Goal: Task Accomplishment & Management: Manage account settings

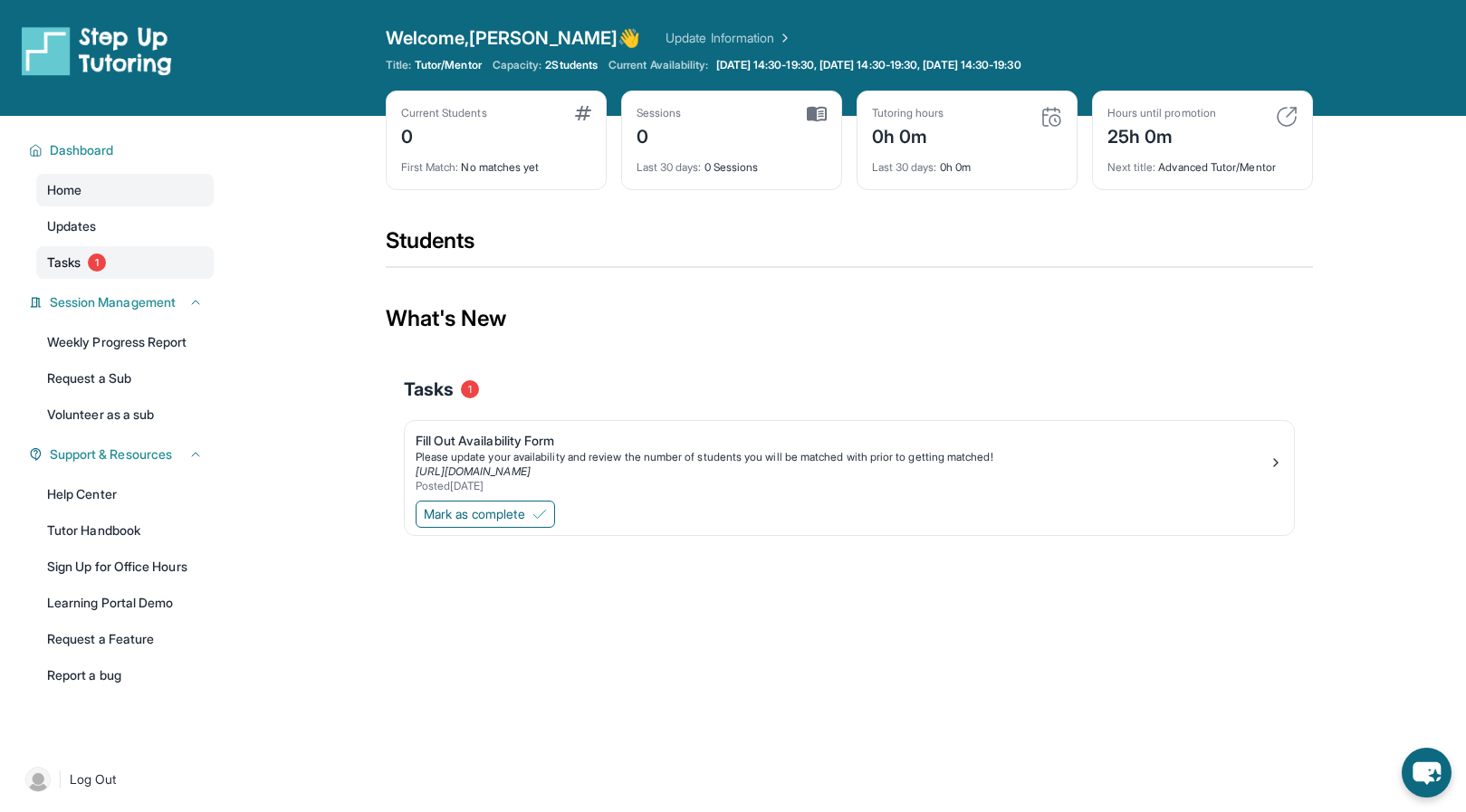
click at [74, 266] on span "Tasks" at bounding box center [63, 262] width 33 height 18
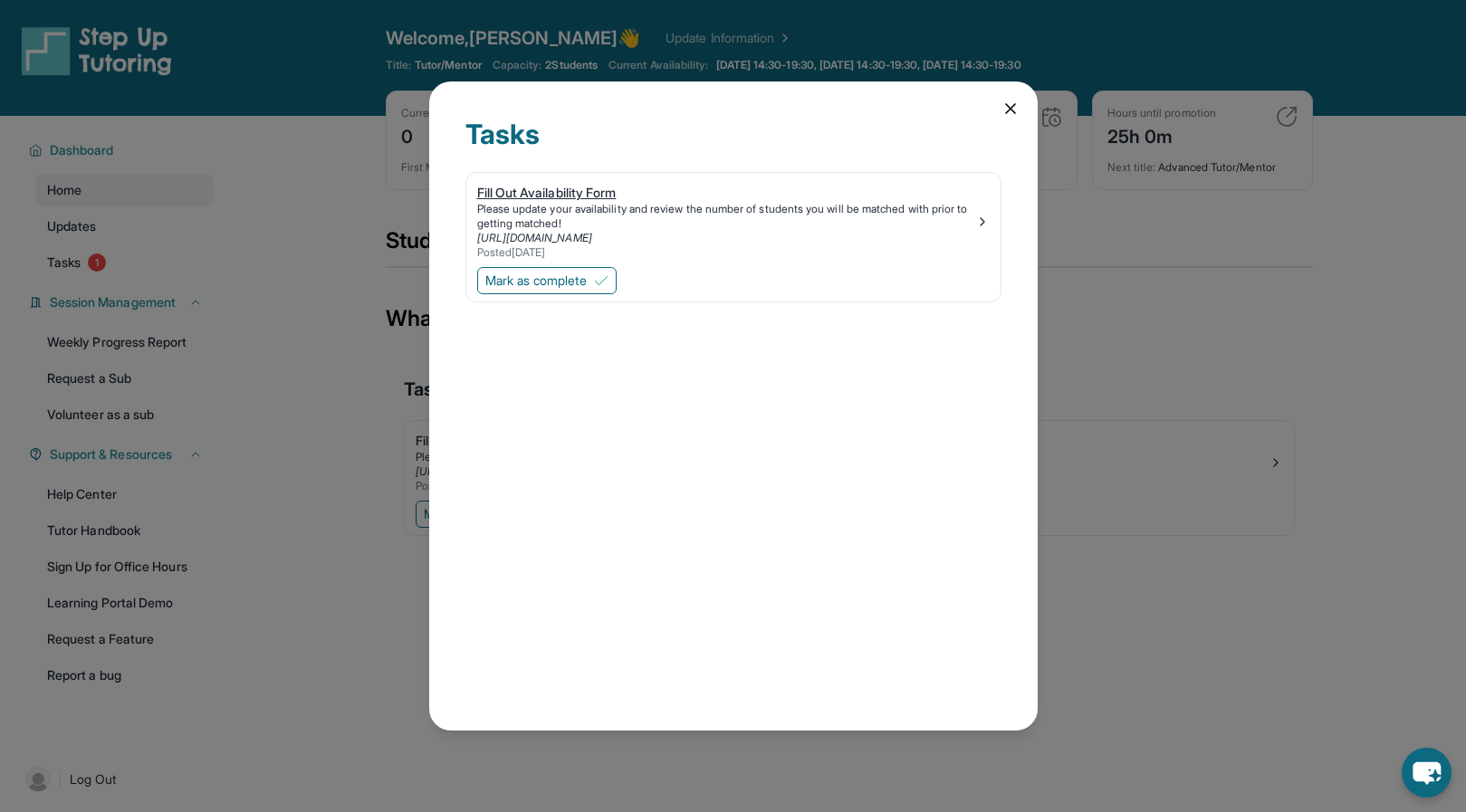
click at [980, 221] on img at bounding box center [982, 221] width 14 height 14
click at [552, 281] on span "Mark as complete" at bounding box center [535, 280] width 101 height 18
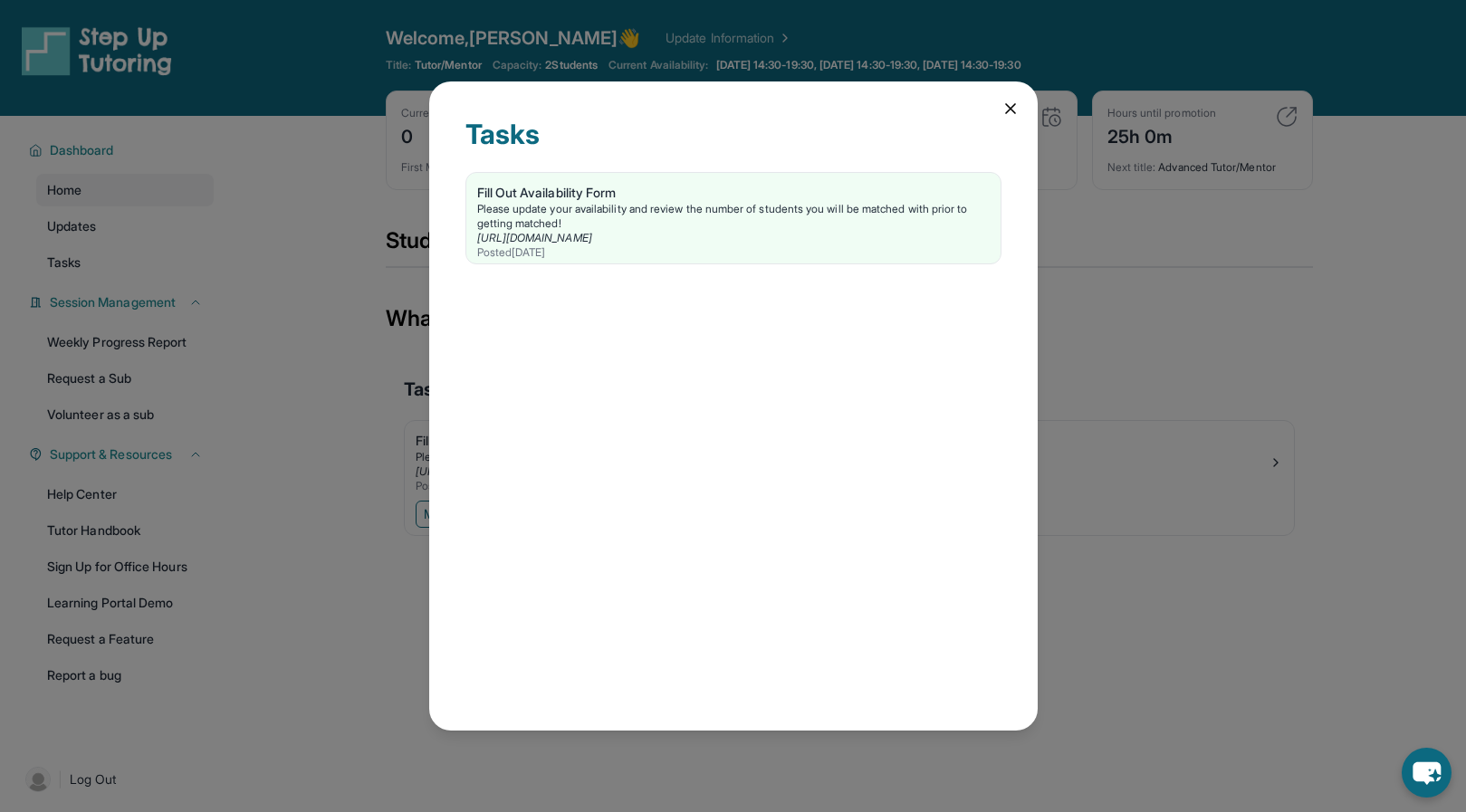
click at [1010, 107] on icon at bounding box center [1011, 109] width 9 height 9
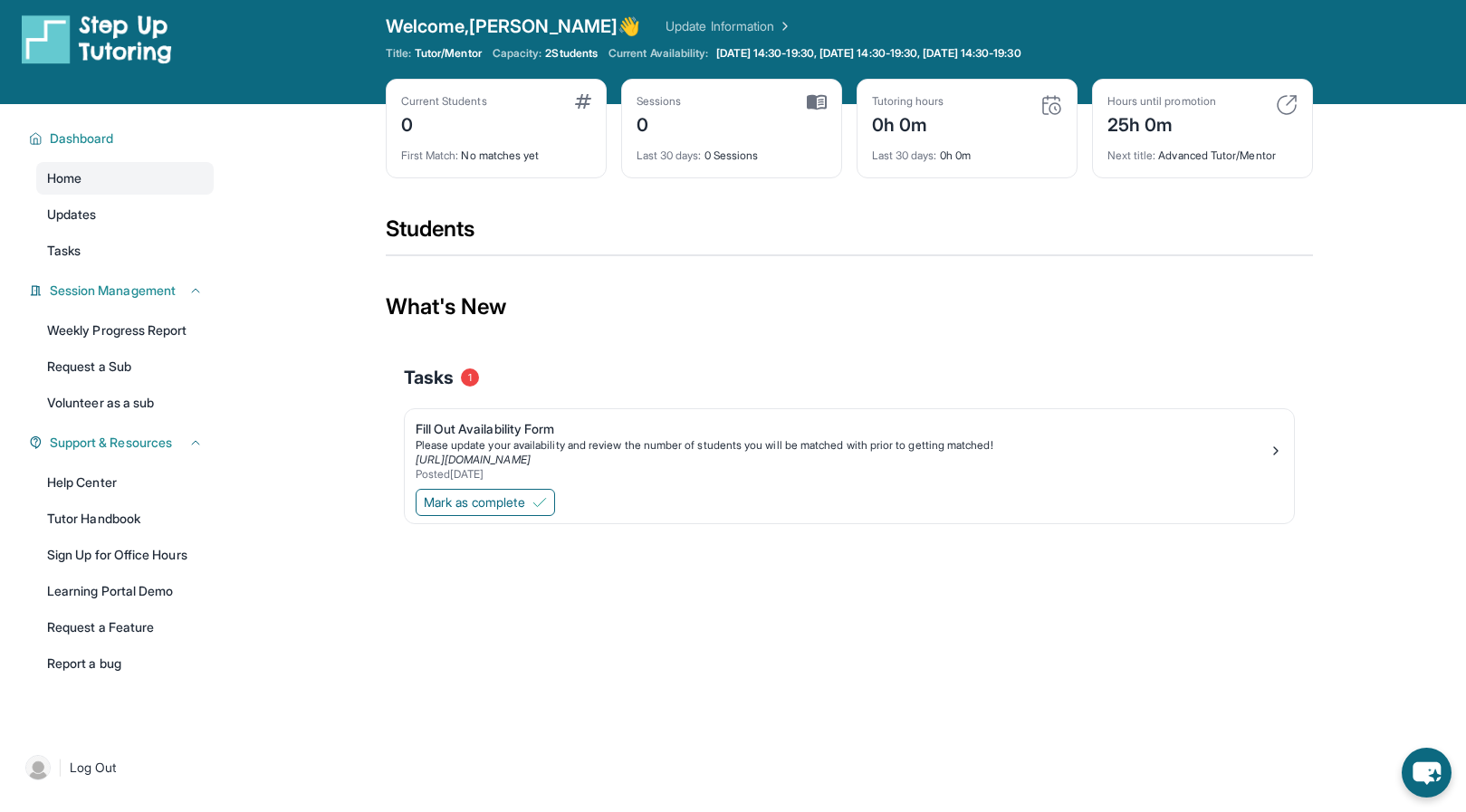
scroll to position [13, 0]
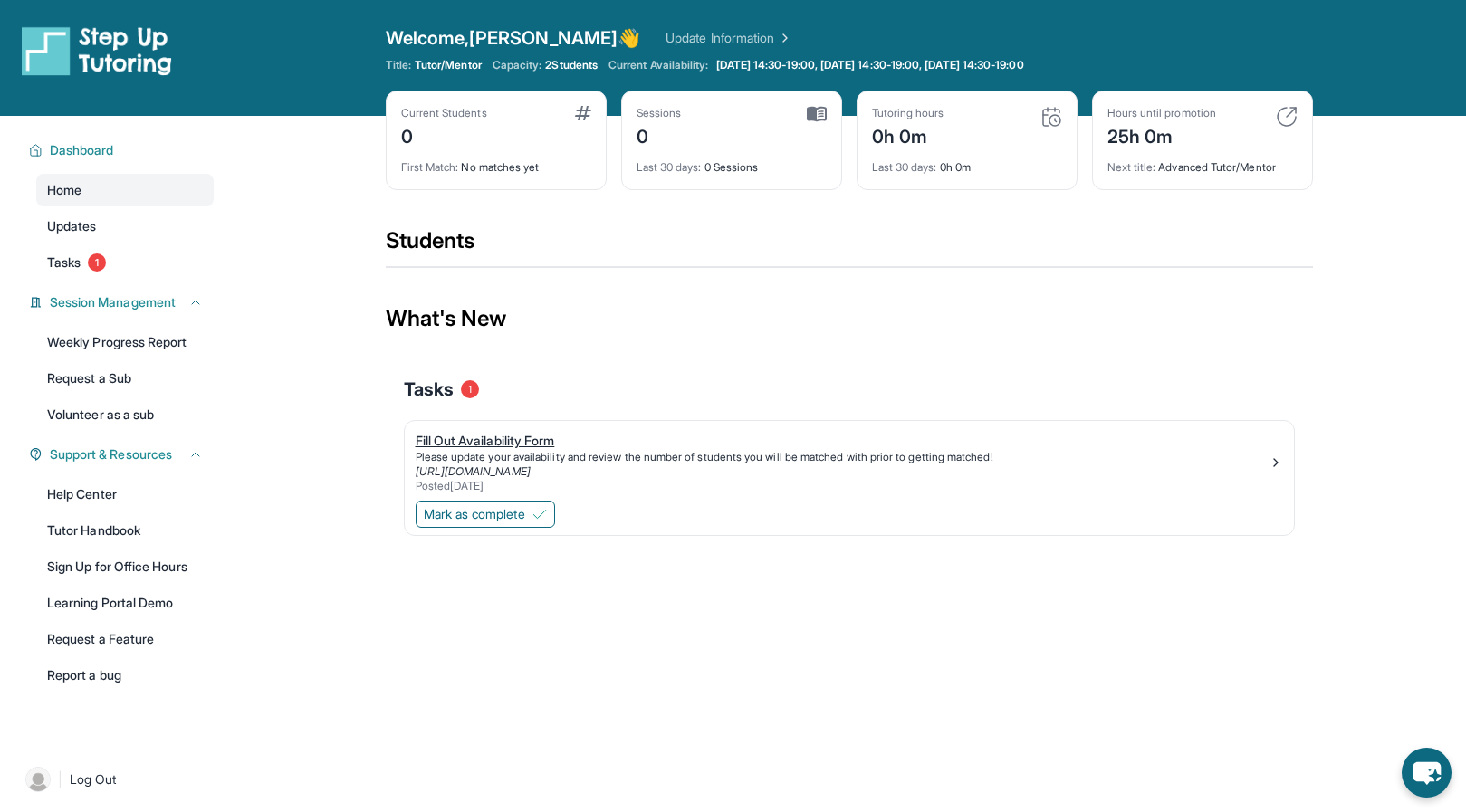
click at [531, 437] on div "Fill Out Availability Form" at bounding box center [842, 441] width 853 height 18
click at [541, 519] on img at bounding box center [539, 513] width 14 height 14
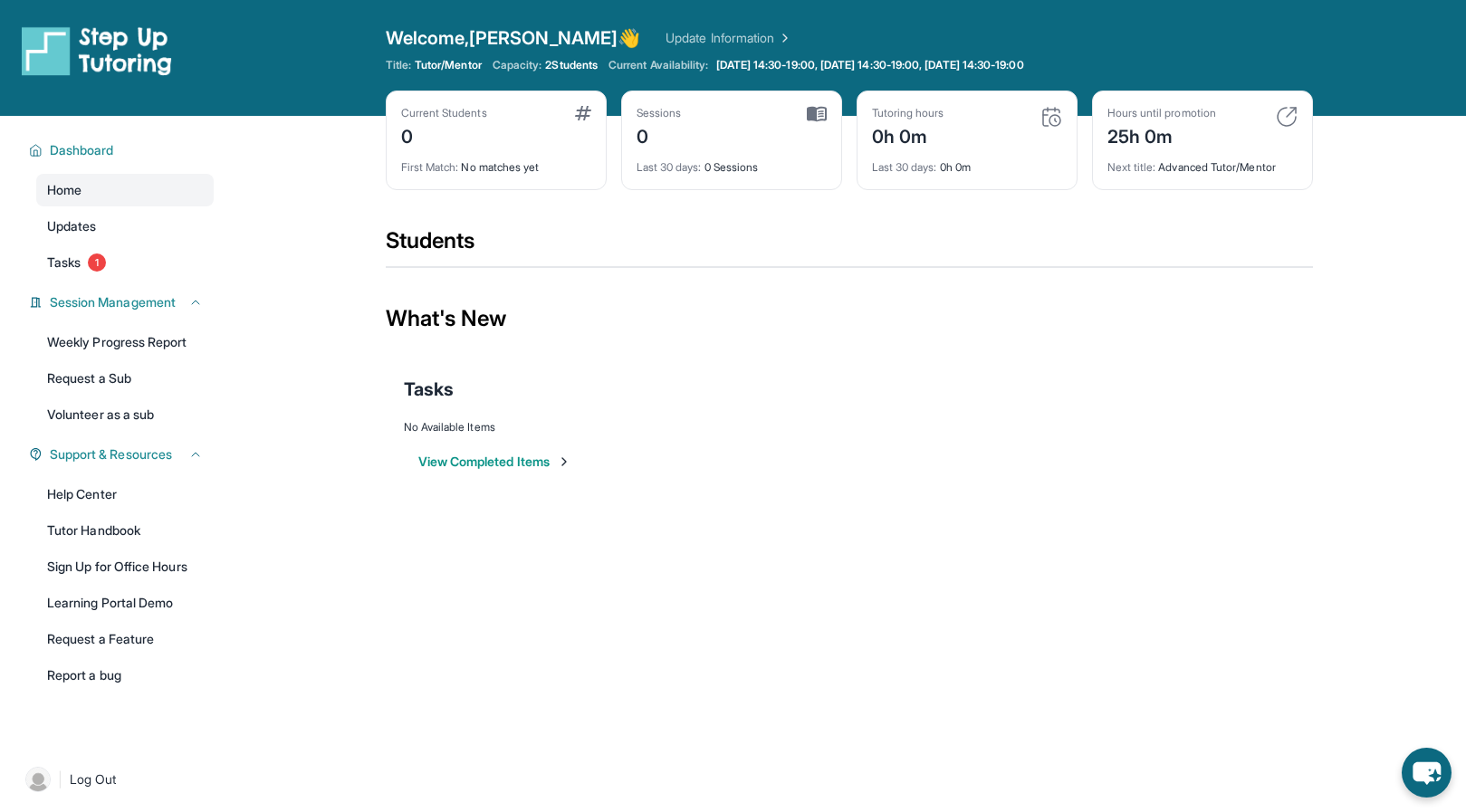
click at [534, 462] on button "View Completed Items" at bounding box center [495, 461] width 153 height 18
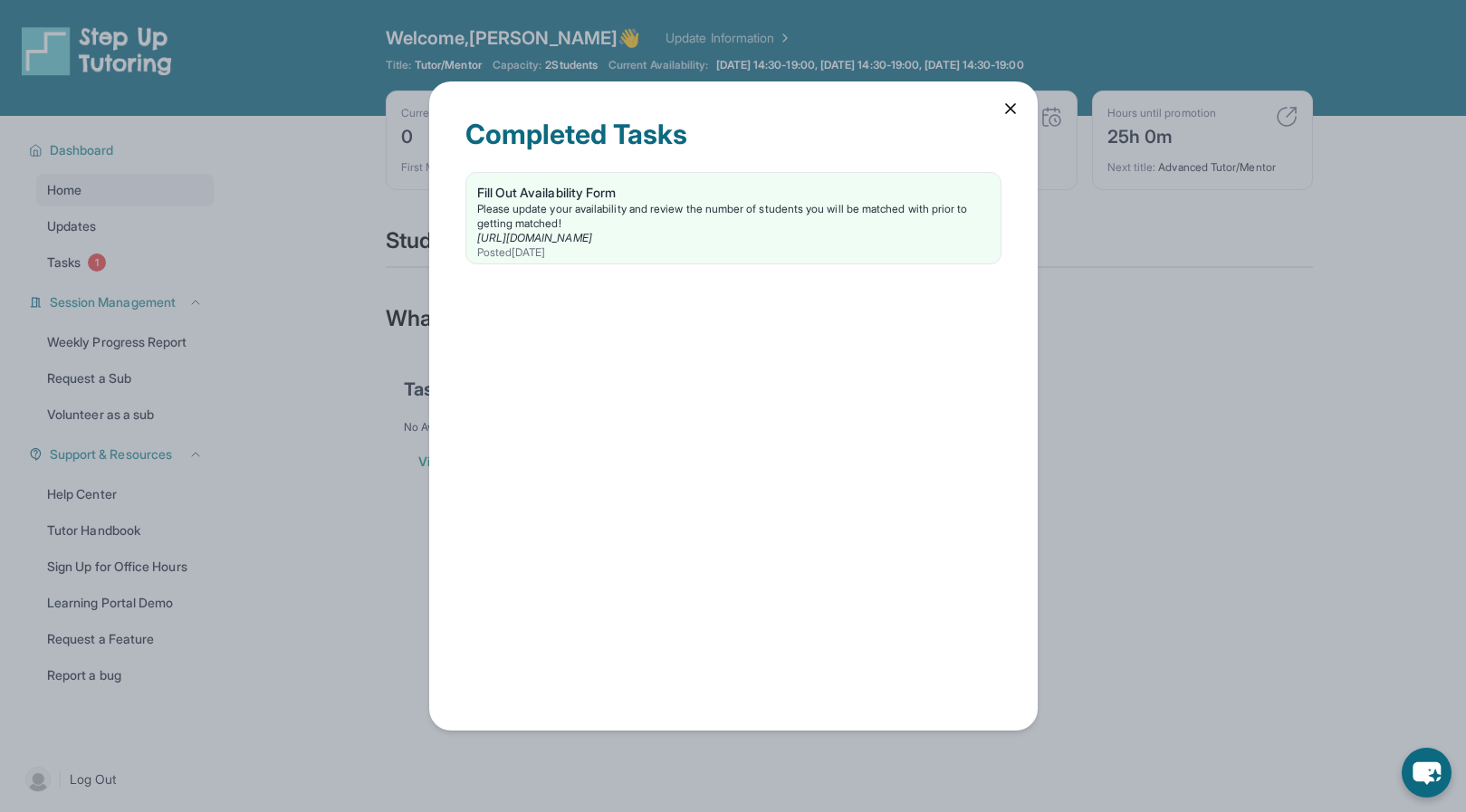
click at [1106, 391] on div "Completed Tasks Fill Out Availability Form Please update your availability and …" at bounding box center [733, 406] width 1466 height 812
click at [1012, 106] on icon at bounding box center [1011, 109] width 9 height 9
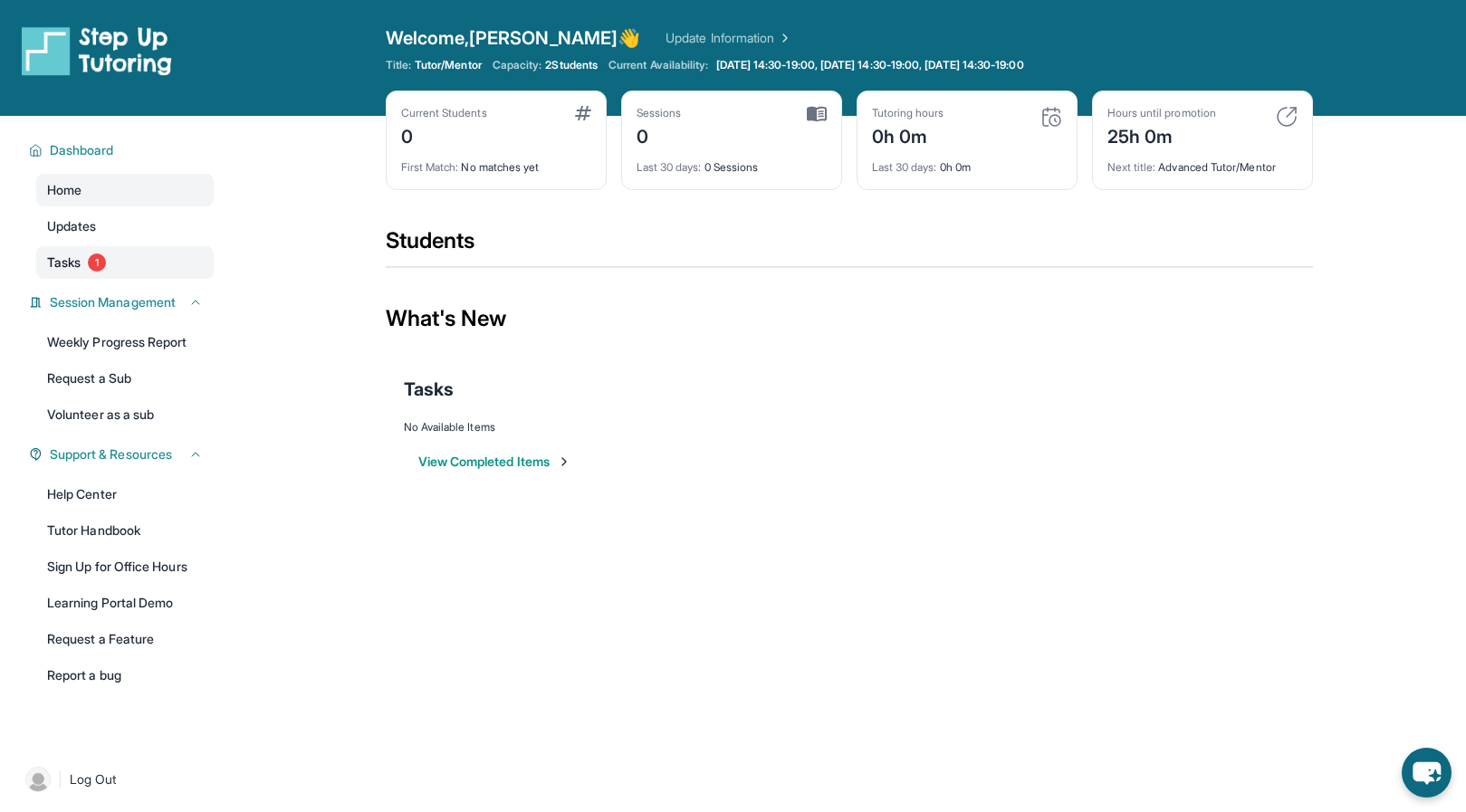
click at [73, 258] on span "Tasks" at bounding box center [63, 262] width 33 height 18
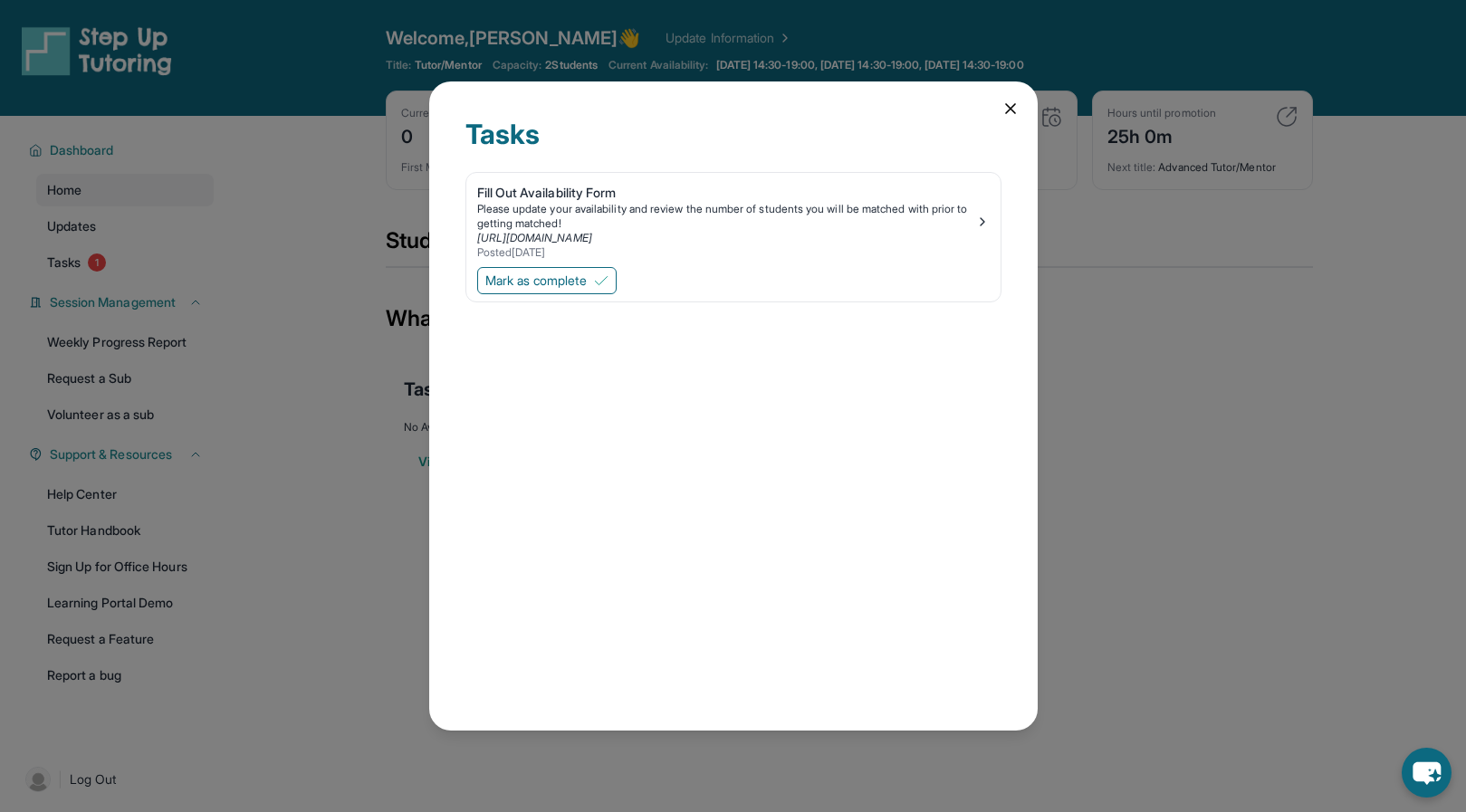
click at [1012, 104] on icon at bounding box center [1010, 108] width 18 height 18
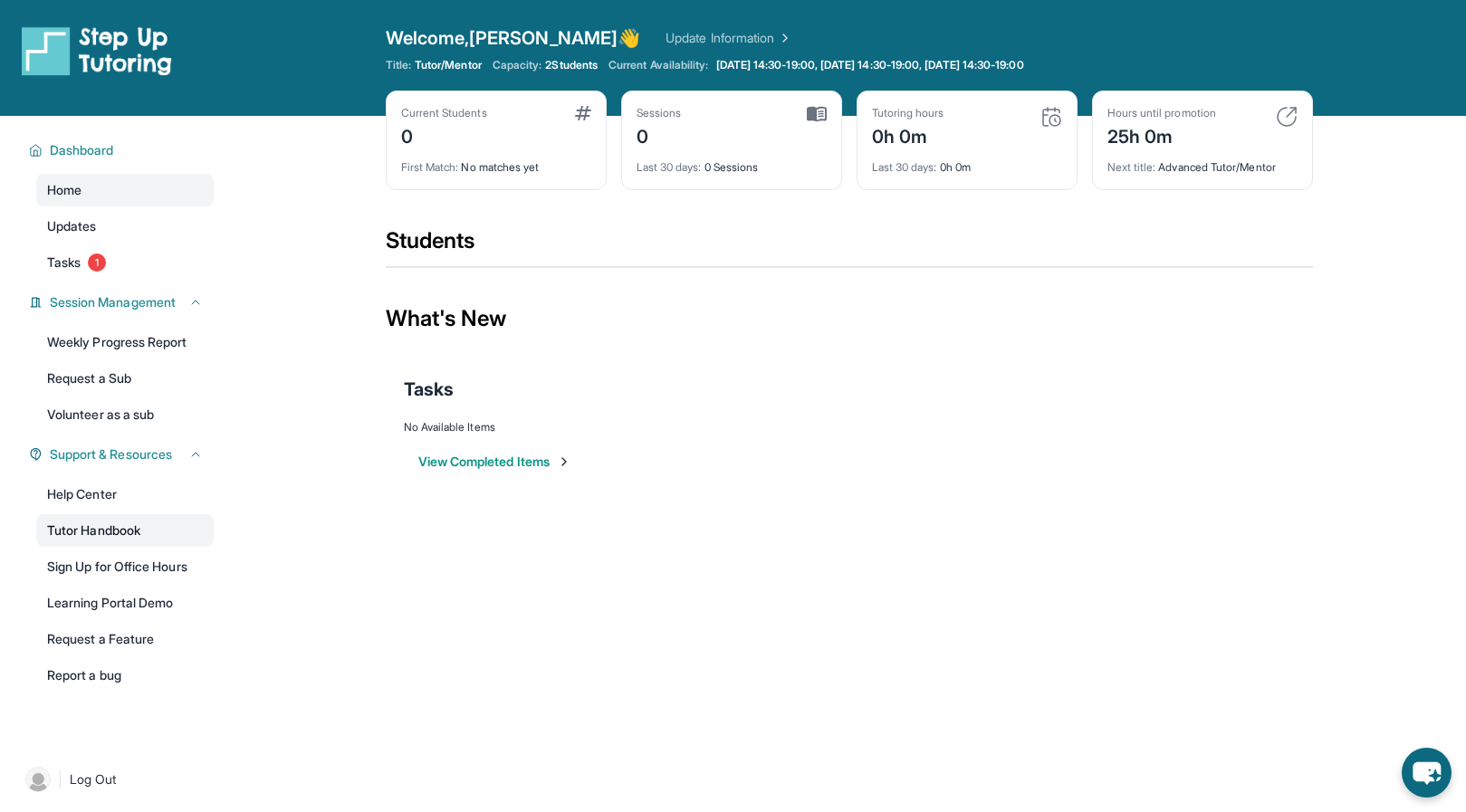
click at [135, 536] on link "Tutor Handbook" at bounding box center [125, 530] width 178 height 32
click at [69, 257] on span "Tasks" at bounding box center [63, 262] width 33 height 18
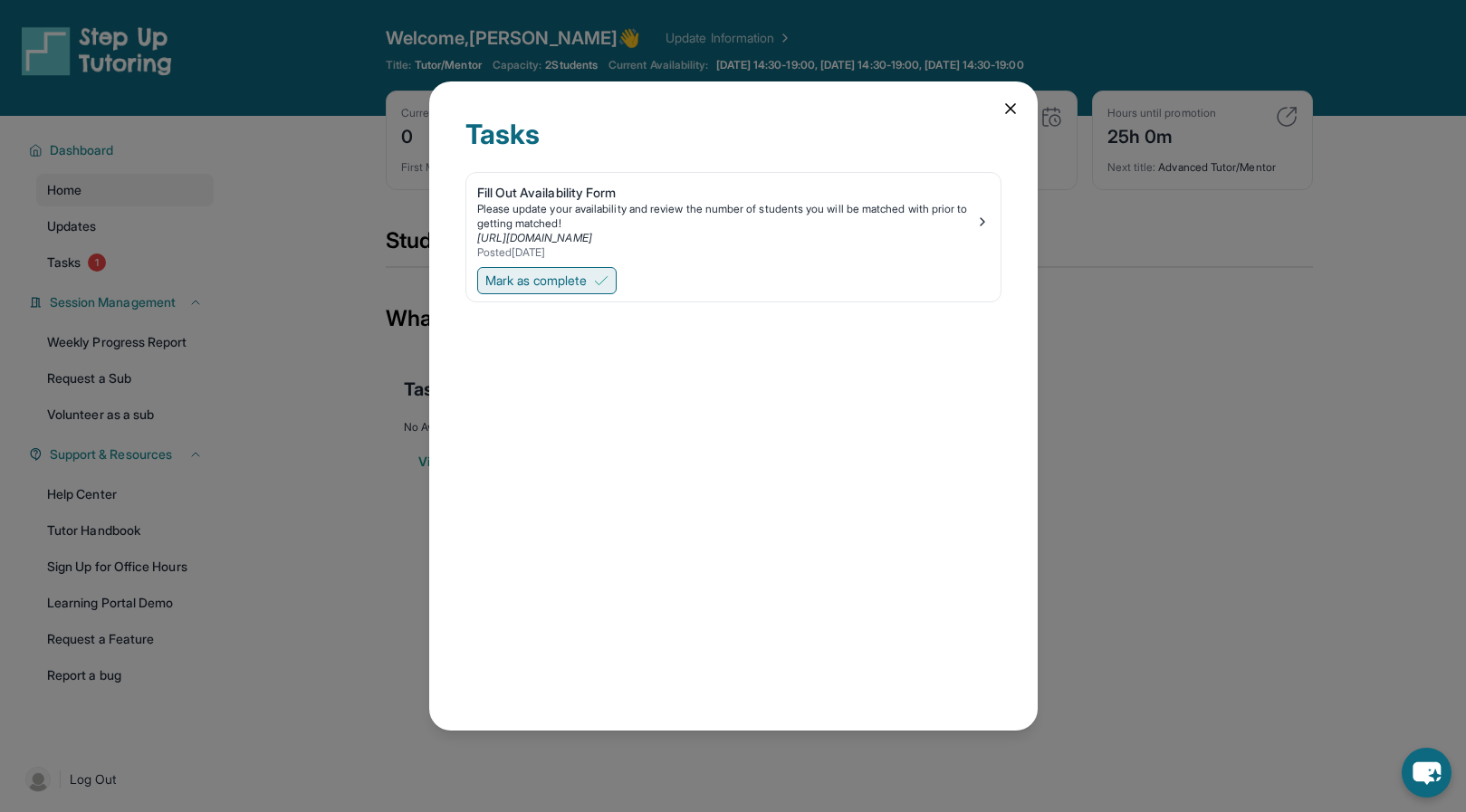
click at [608, 277] on img at bounding box center [601, 280] width 14 height 14
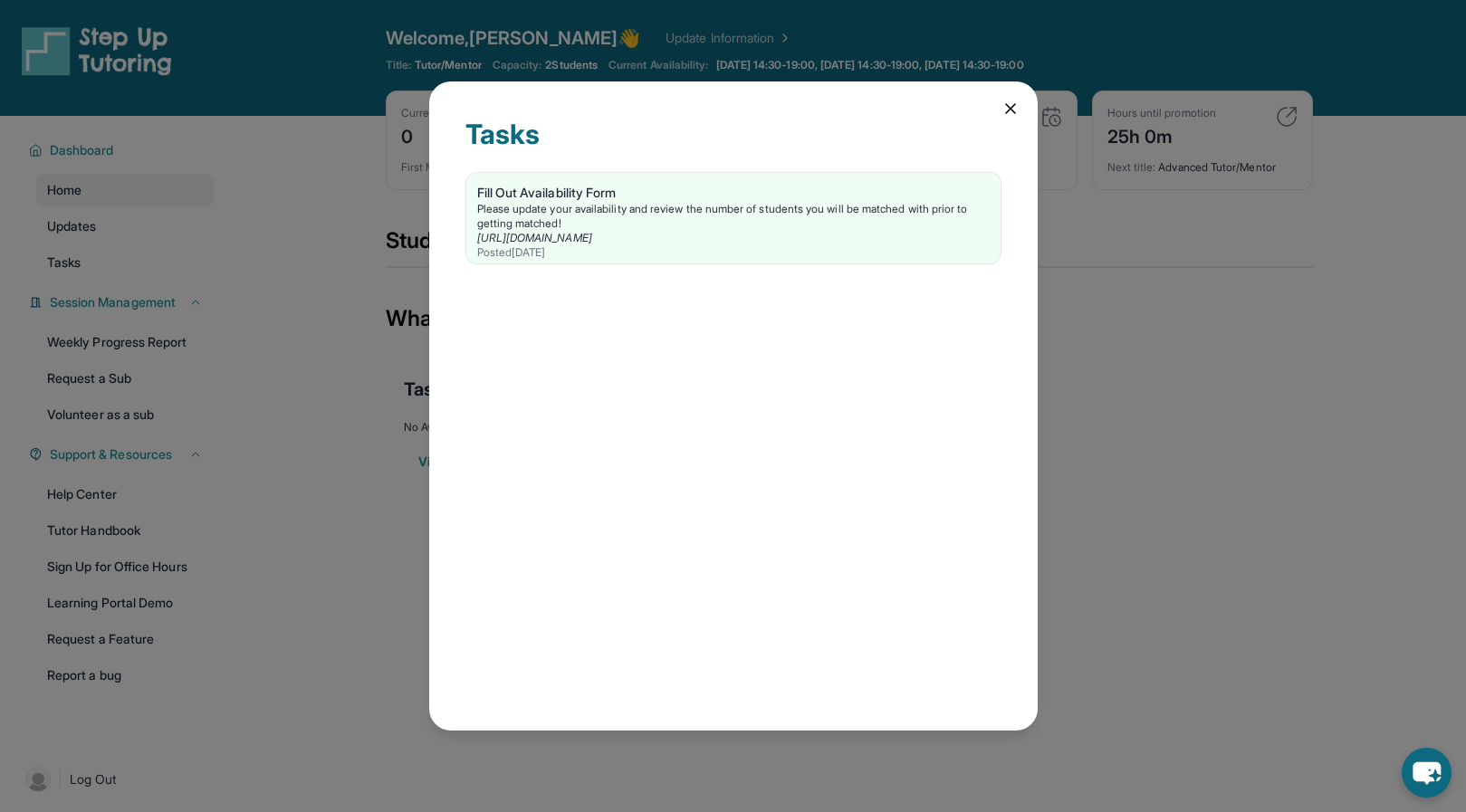
click at [1007, 106] on icon at bounding box center [1011, 109] width 9 height 9
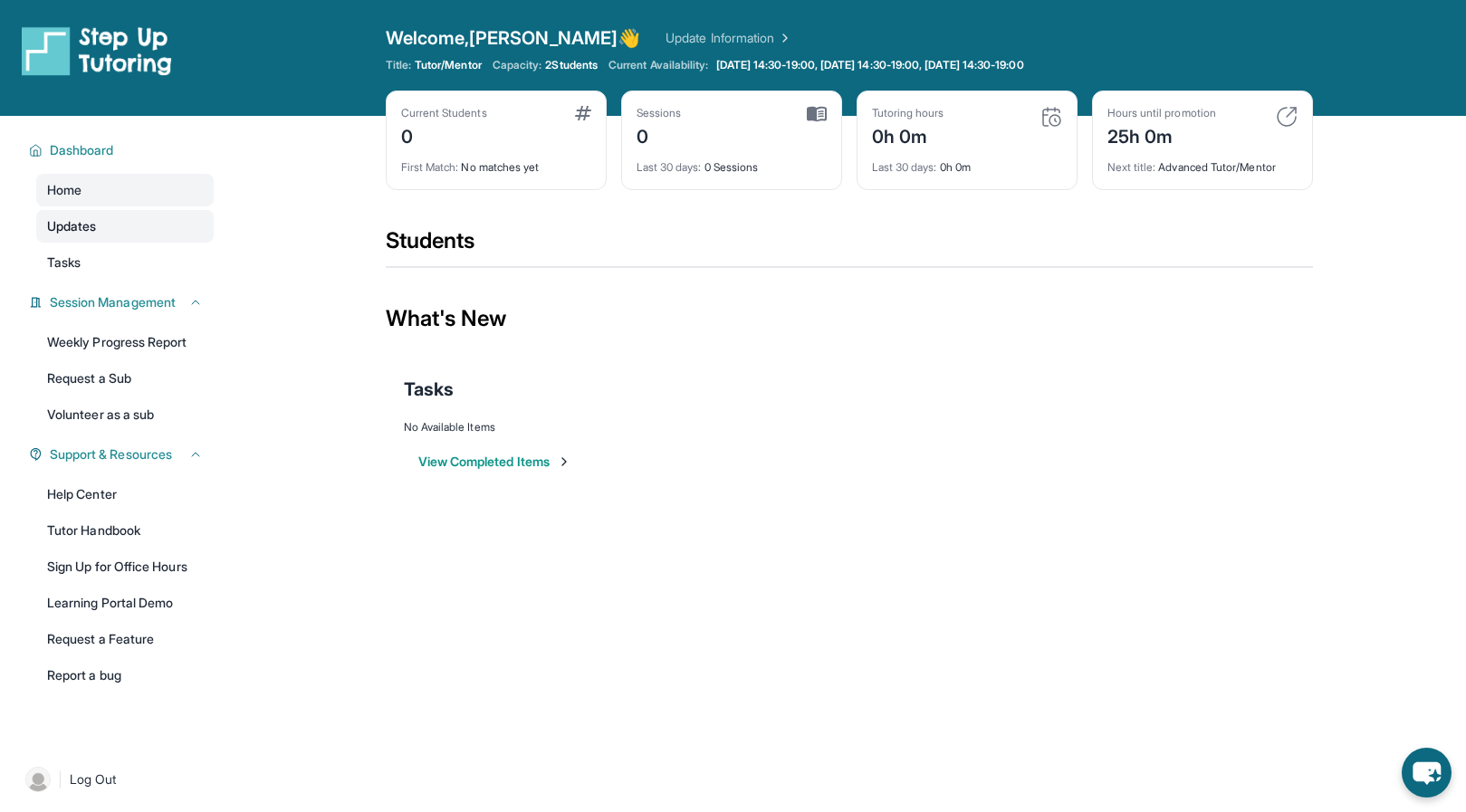
click at [92, 232] on span "Updates" at bounding box center [72, 226] width 50 height 18
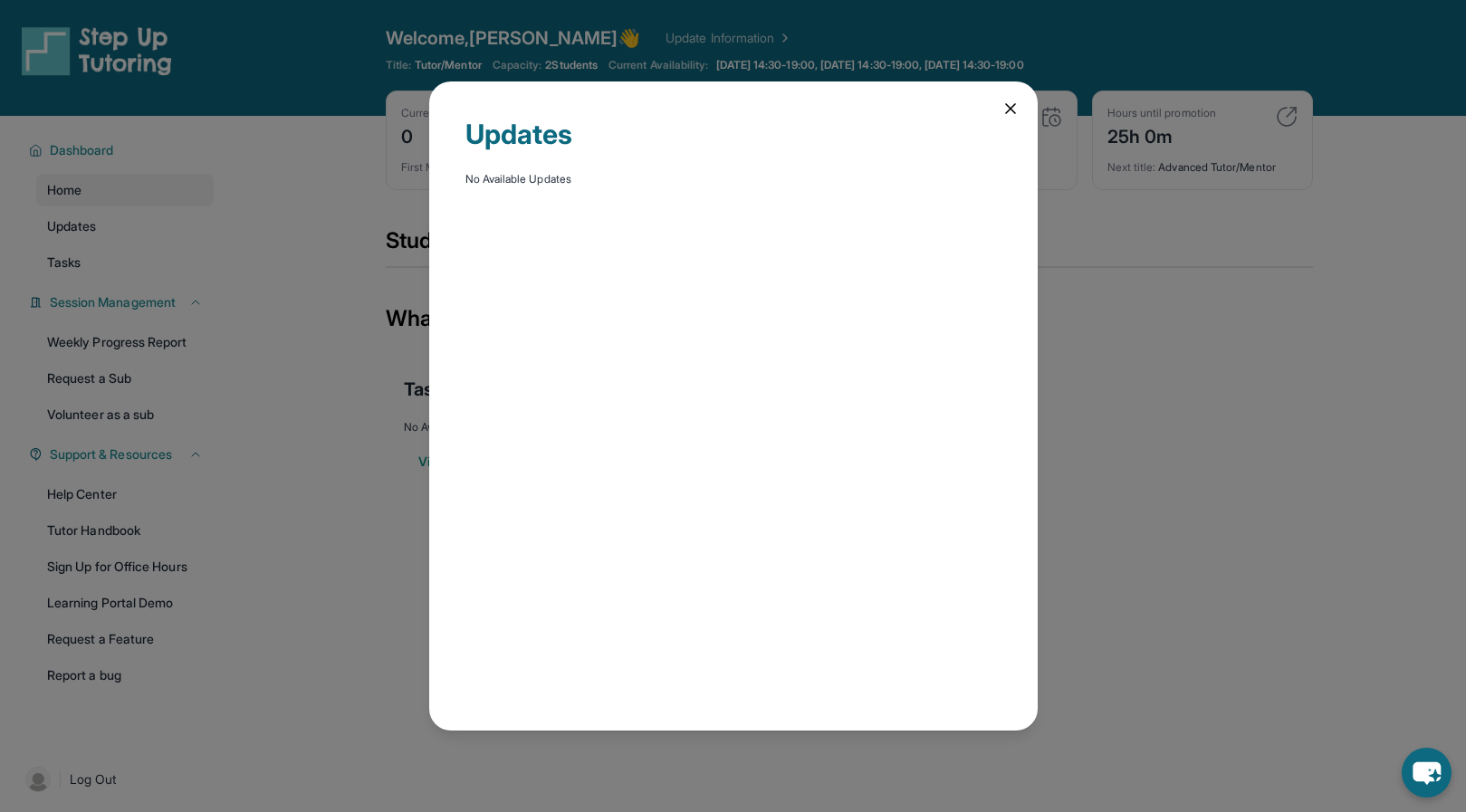
click at [1009, 105] on icon at bounding box center [1010, 108] width 18 height 18
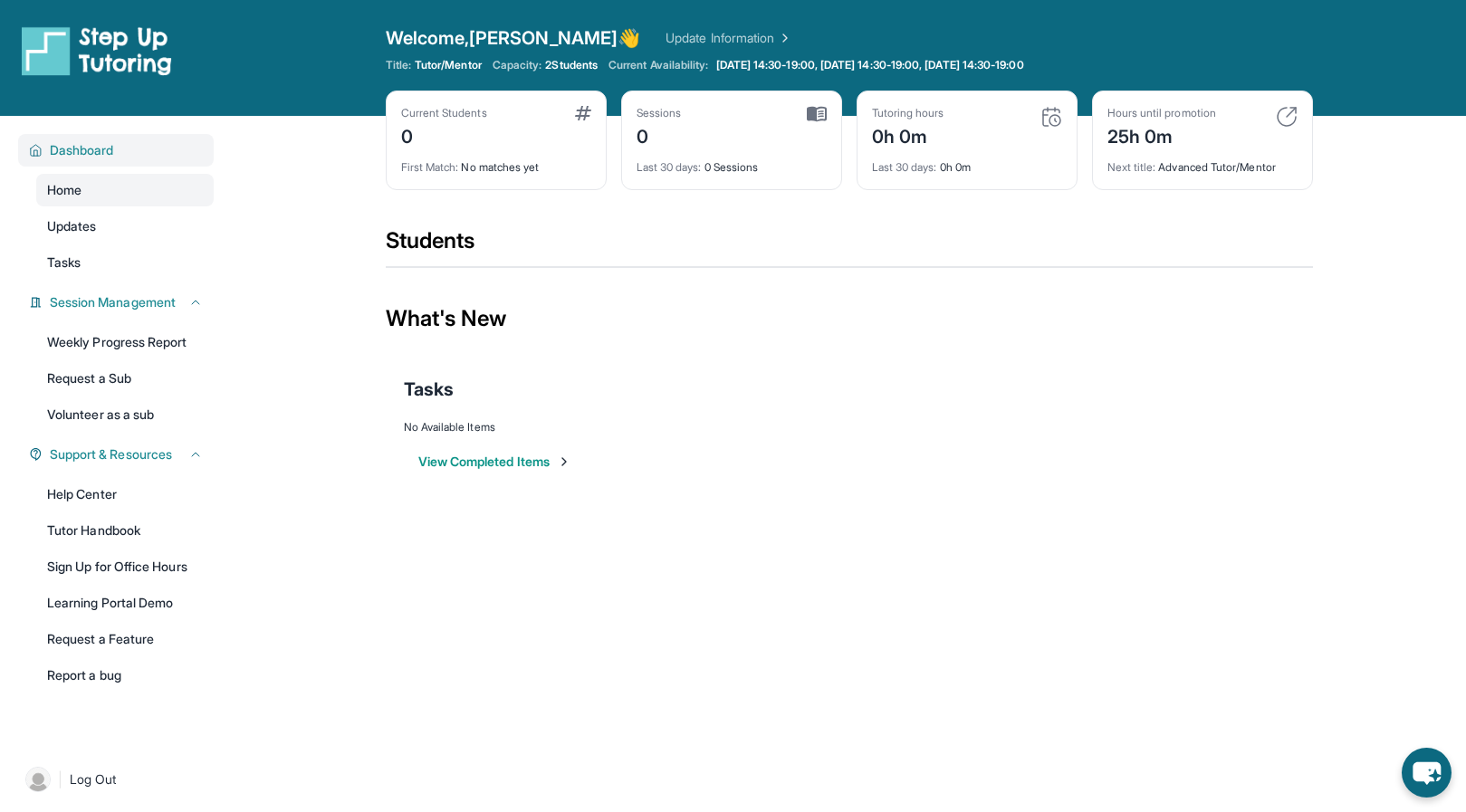
click at [96, 149] on span "Dashboard" at bounding box center [82, 149] width 64 height 18
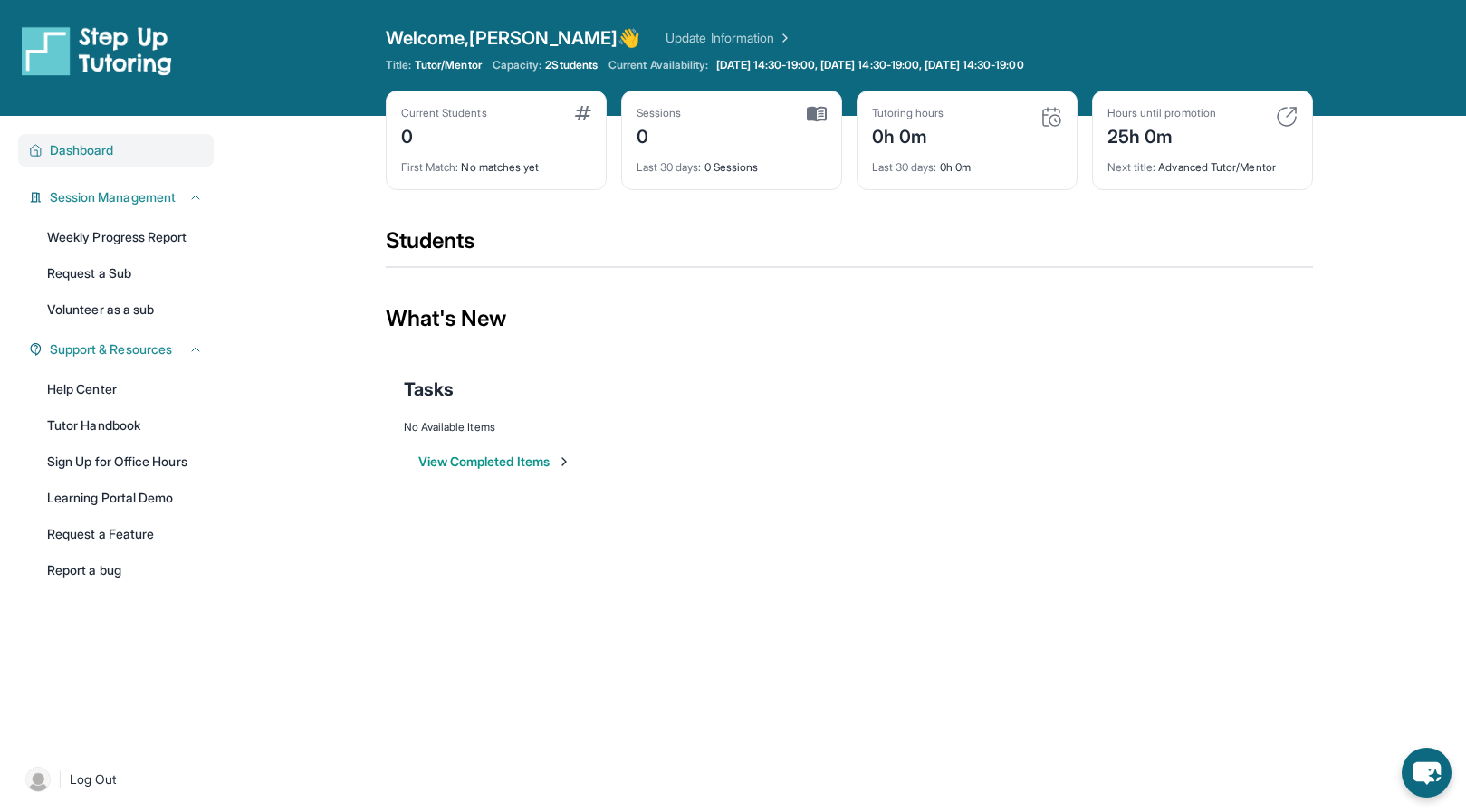
click at [96, 149] on span "Dashboard" at bounding box center [82, 149] width 64 height 18
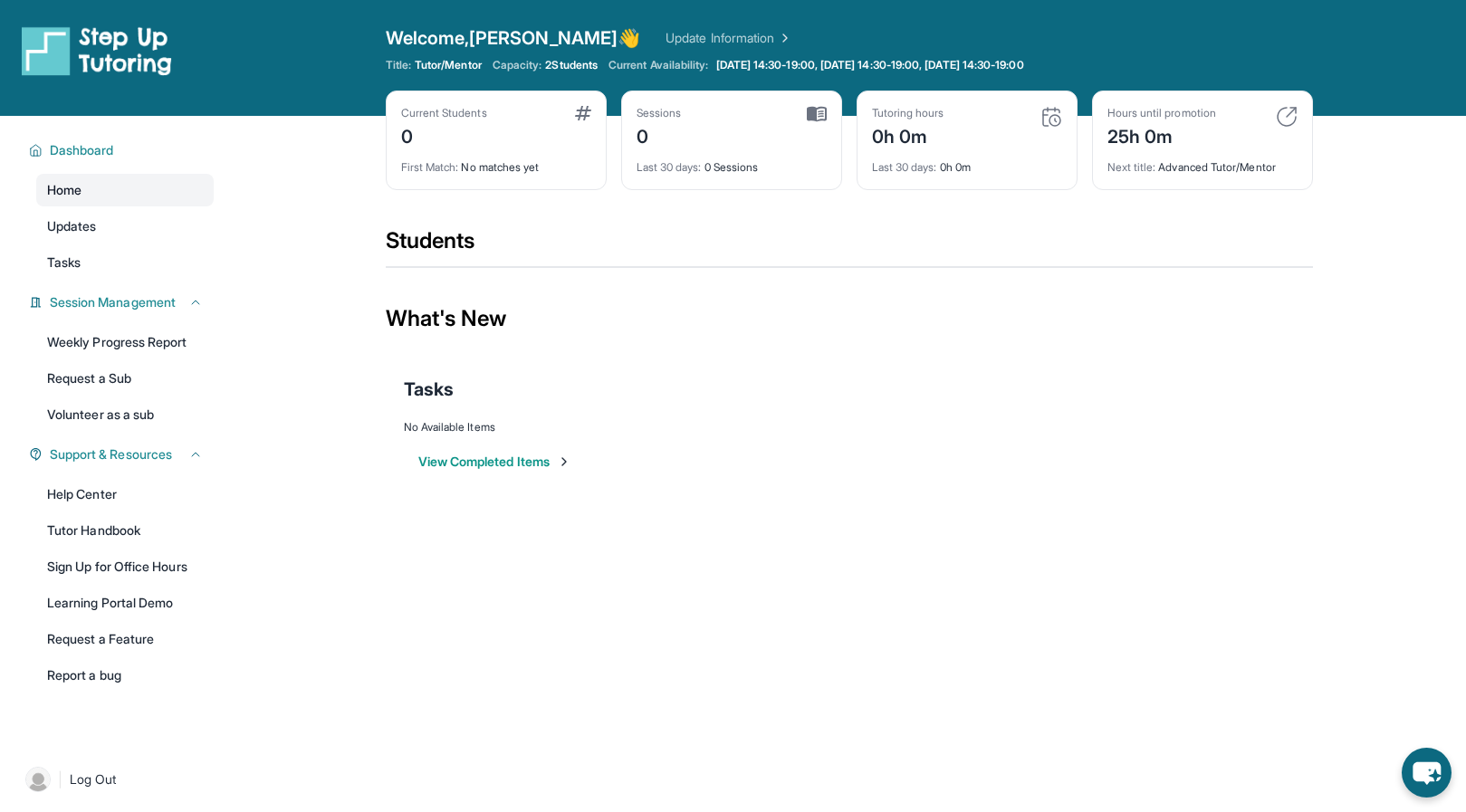
click at [79, 192] on span "Home" at bounding box center [64, 189] width 34 height 18
